Goal: Check status: Check status

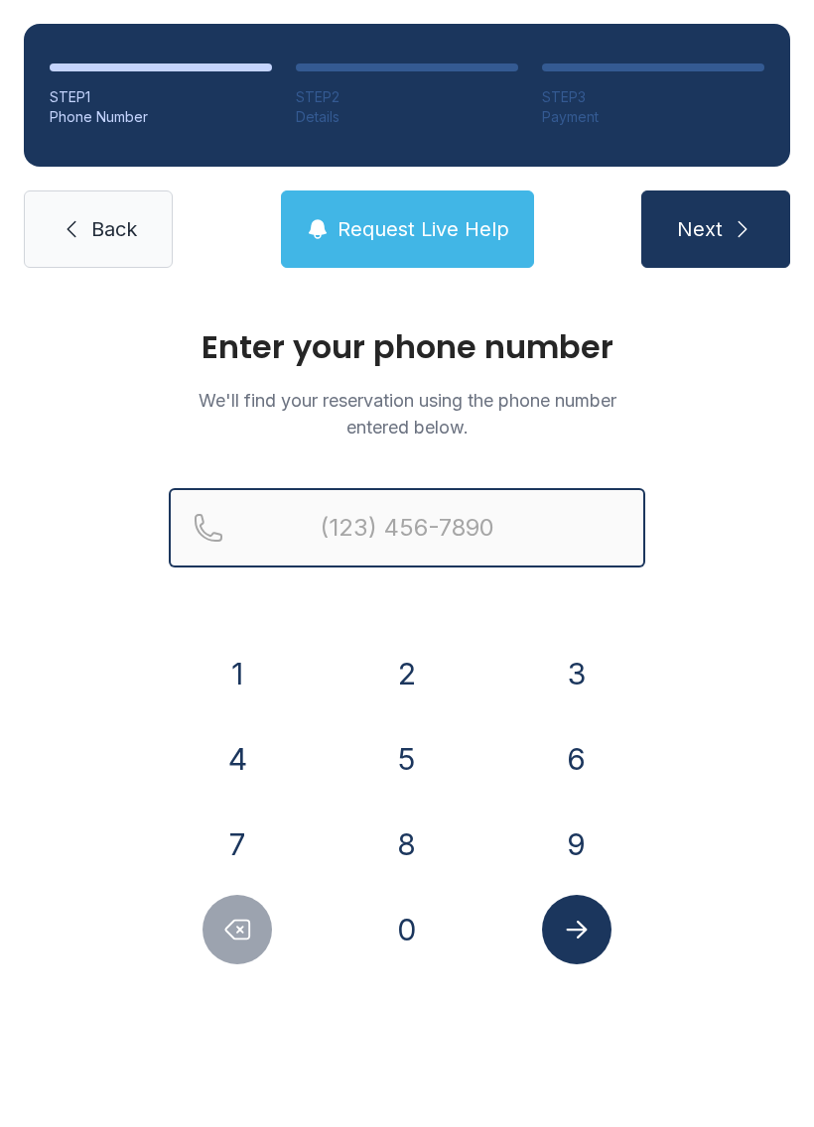
click at [490, 528] on input "Reservation phone number" at bounding box center [407, 527] width 476 height 79
type input "("
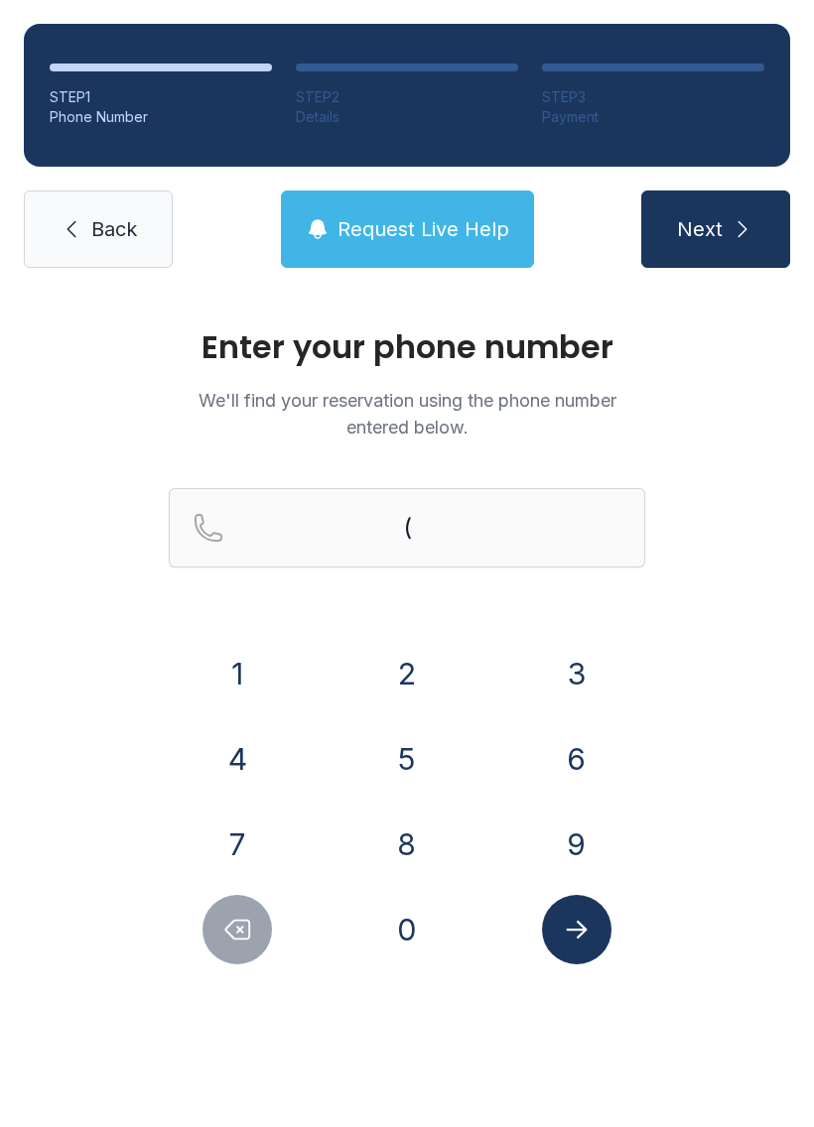
click at [758, 696] on div "Enter your phone number We'll find your reservation using the phone number ente…" at bounding box center [407, 668] width 814 height 752
click at [578, 836] on button "9" at bounding box center [576, 844] width 69 height 69
click at [418, 921] on button "0" at bounding box center [406, 929] width 69 height 69
click at [241, 646] on button "1" at bounding box center [236, 673] width 69 height 69
click at [578, 740] on button "6" at bounding box center [576, 758] width 69 height 69
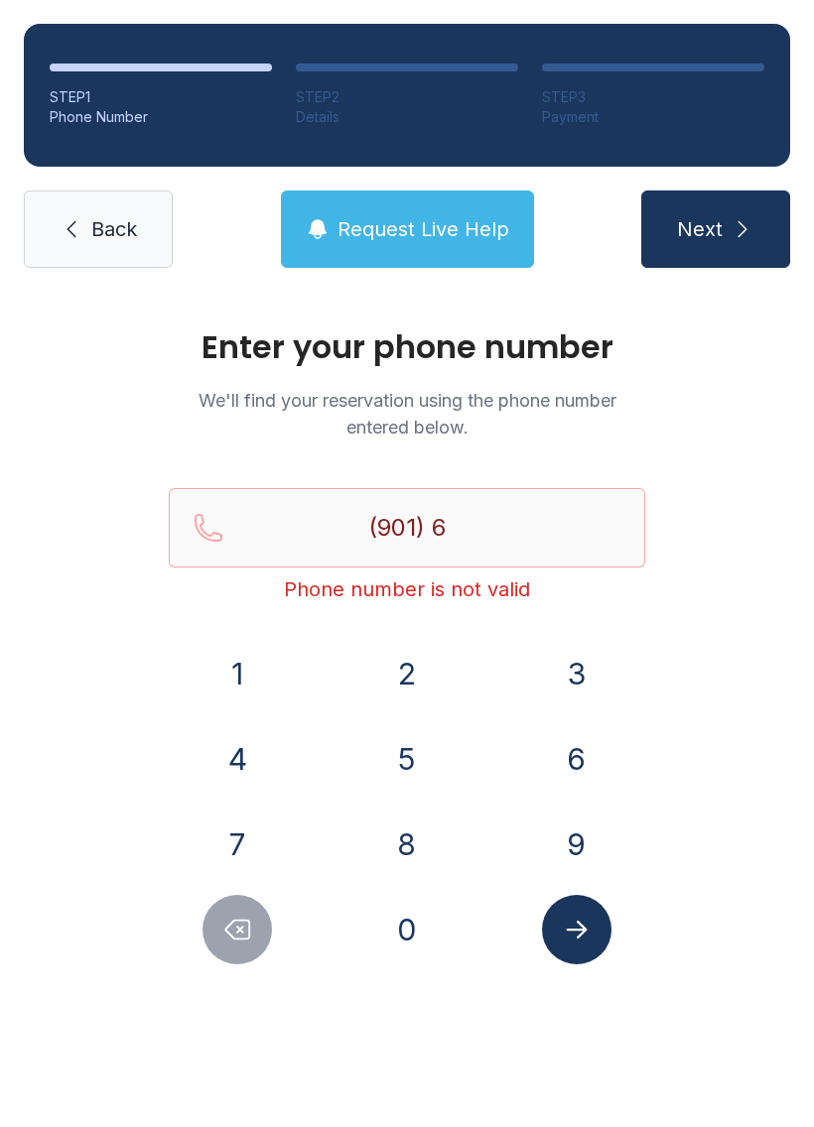
click at [425, 918] on button "0" at bounding box center [406, 929] width 69 height 69
click at [247, 690] on button "1" at bounding box center [236, 673] width 69 height 69
click at [417, 846] on button "8" at bounding box center [406, 844] width 69 height 69
click at [380, 759] on button "5" at bounding box center [406, 758] width 69 height 69
click at [571, 772] on button "6" at bounding box center [576, 758] width 69 height 69
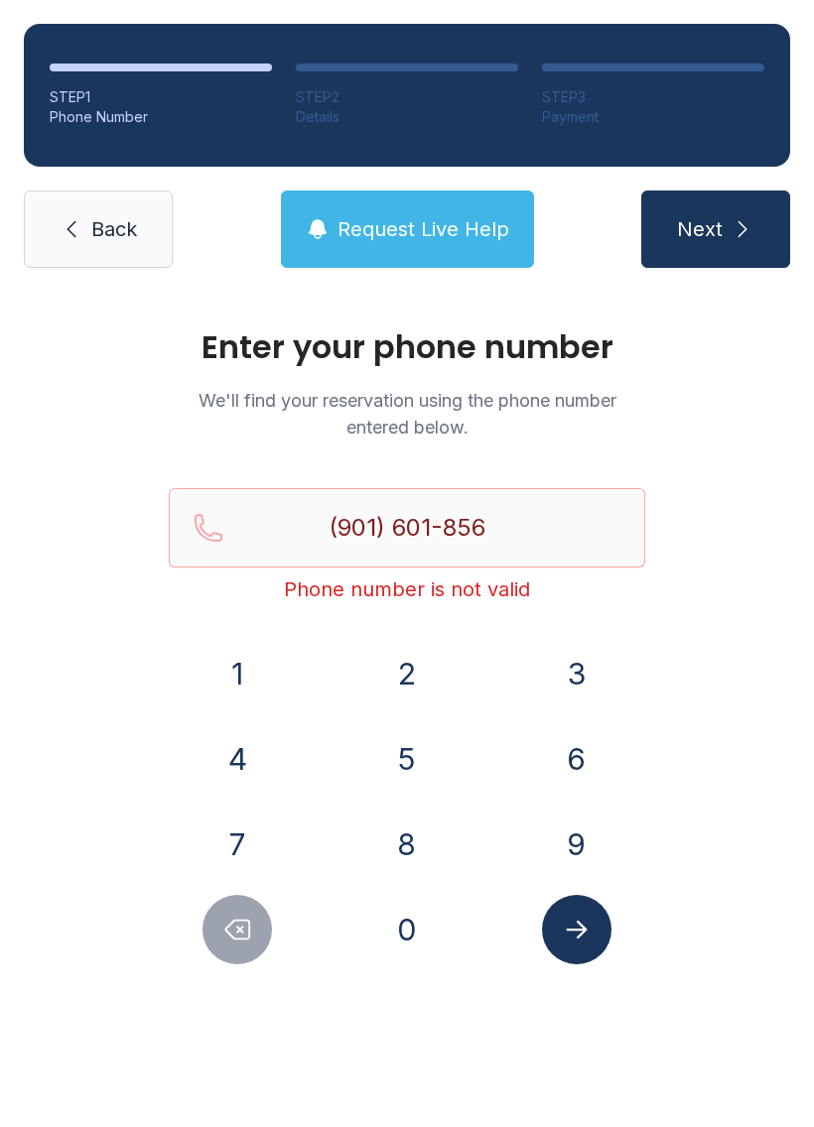
click at [237, 843] on button "7" at bounding box center [236, 844] width 69 height 69
type input "[PHONE_NUMBER]"
click at [581, 944] on button "Submit lookup form" at bounding box center [576, 929] width 69 height 69
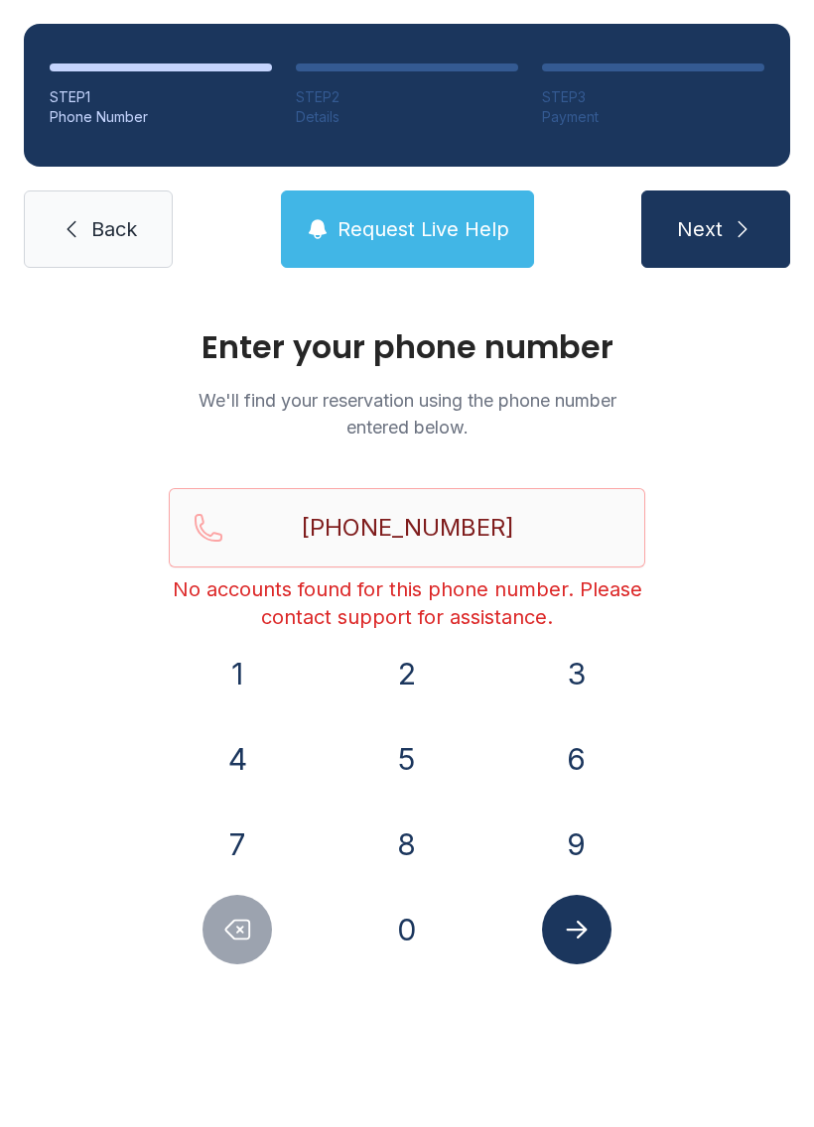
click at [112, 249] on link "Back" at bounding box center [98, 228] width 149 height 77
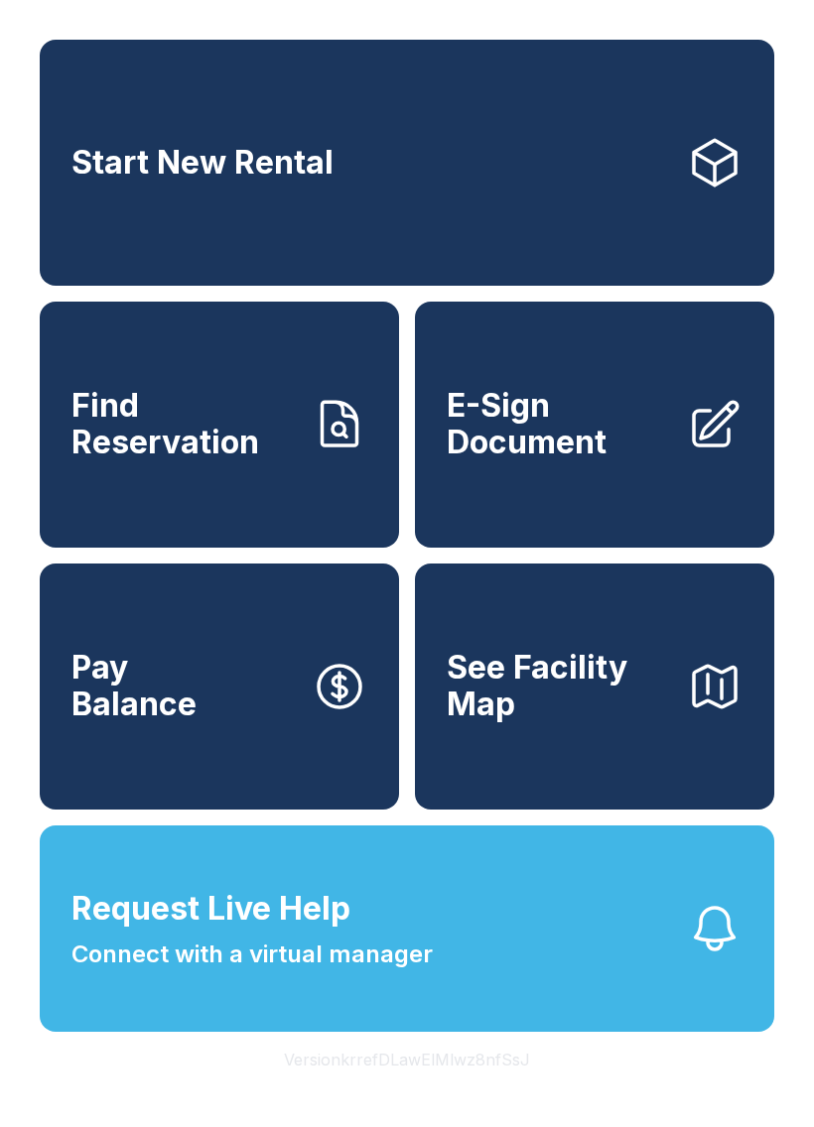
click at [709, 181] on icon at bounding box center [715, 163] width 56 height 56
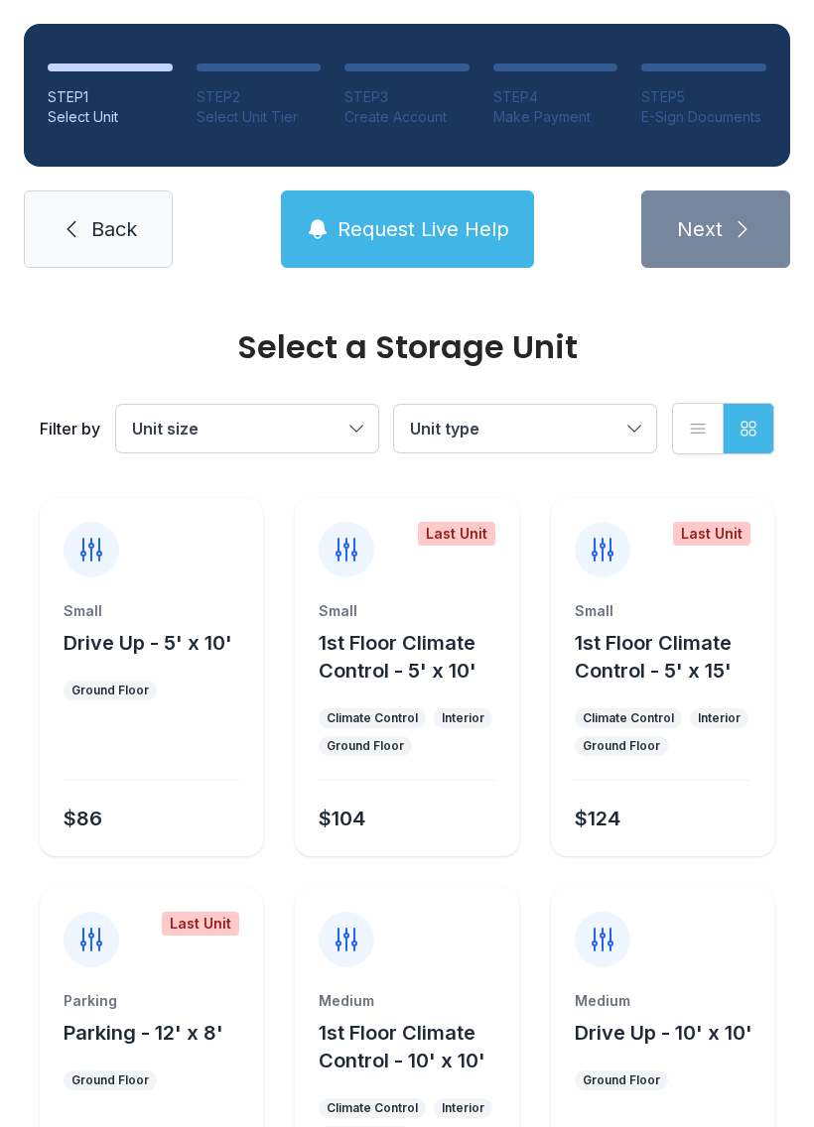
click at [110, 235] on span "Back" at bounding box center [114, 229] width 46 height 28
